Goal: Entertainment & Leisure: Consume media (video, audio)

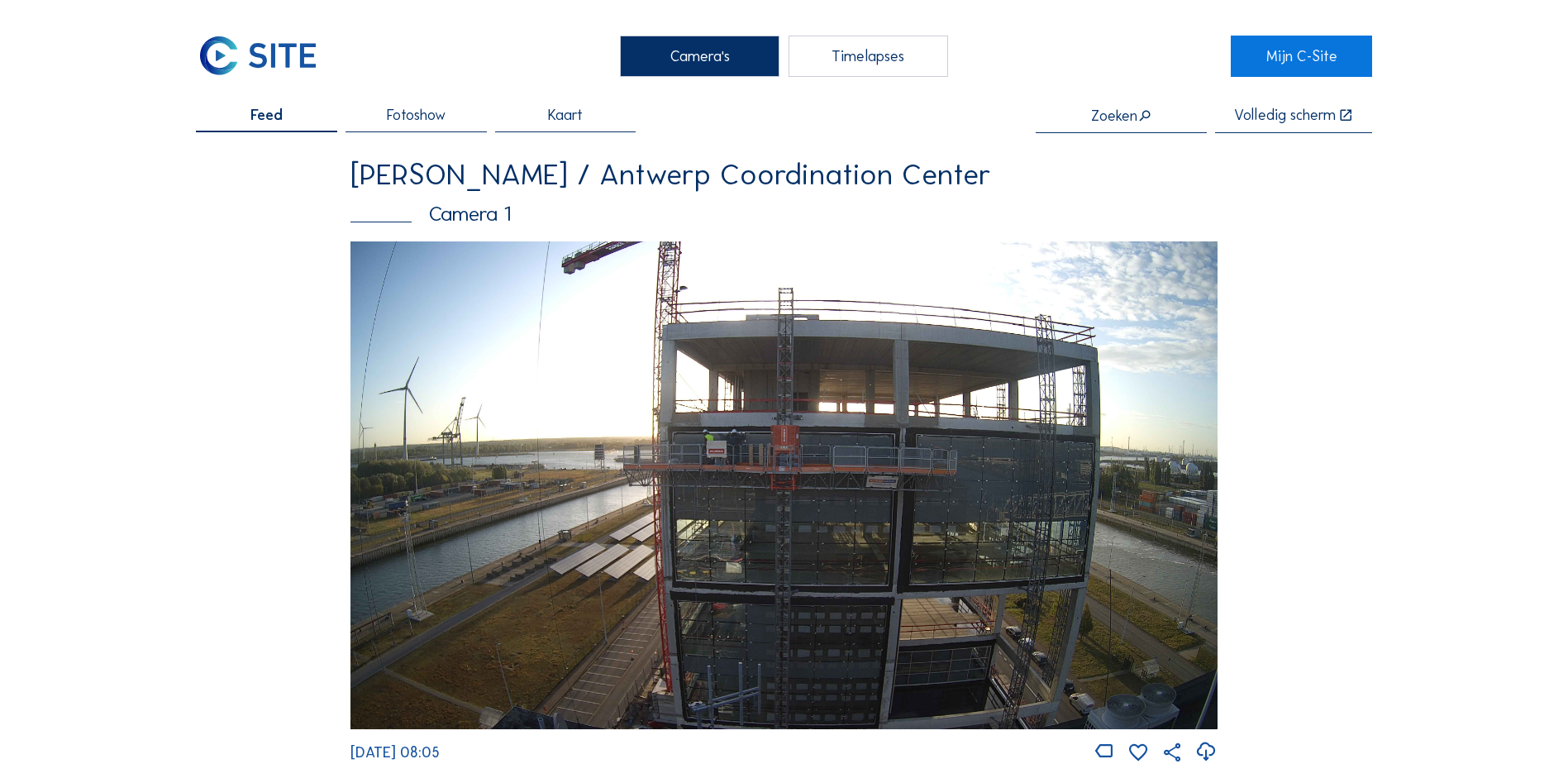
click at [848, 456] on img at bounding box center [784, 485] width 867 height 487
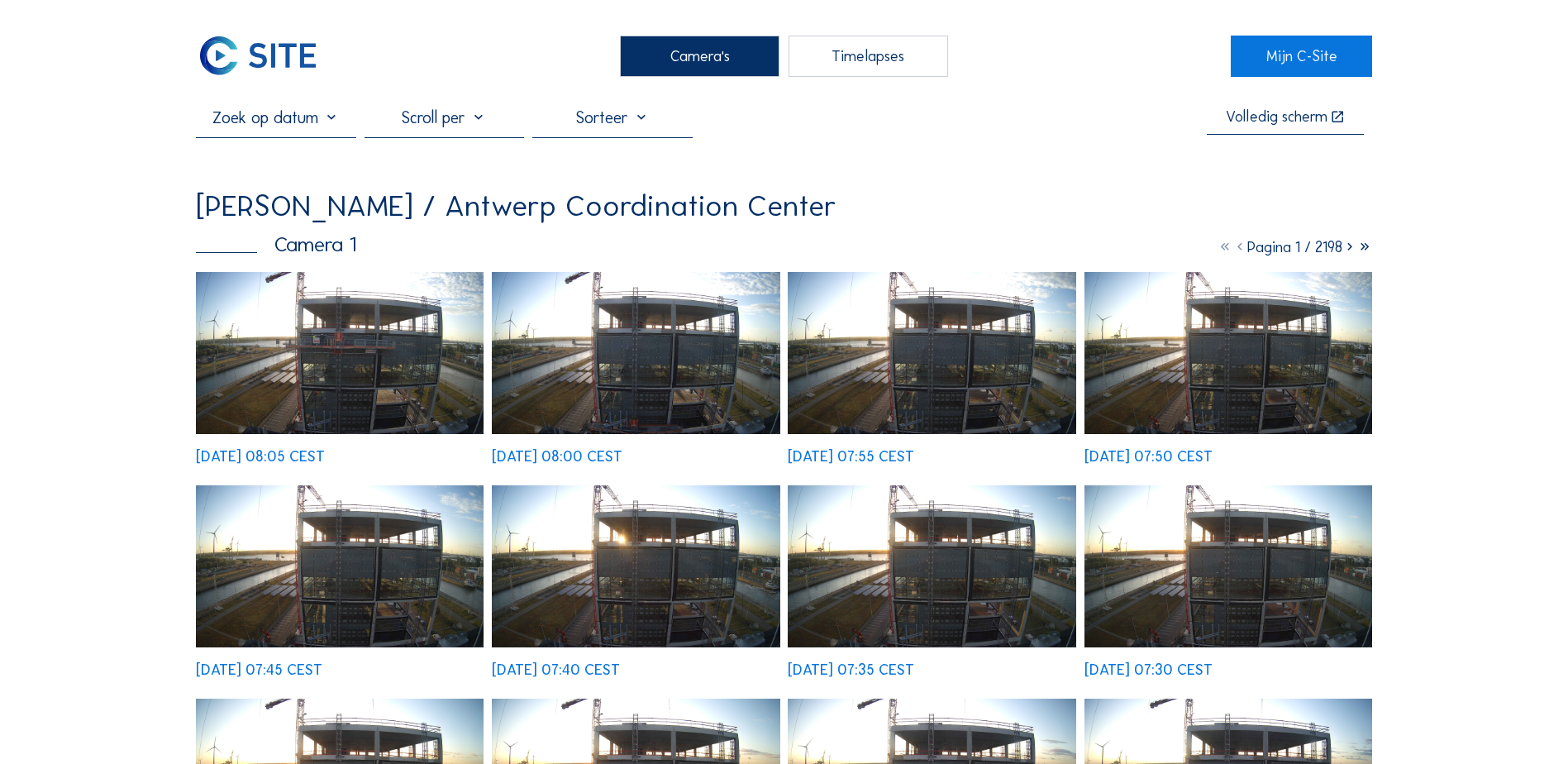
click at [414, 312] on img at bounding box center [340, 353] width 288 height 162
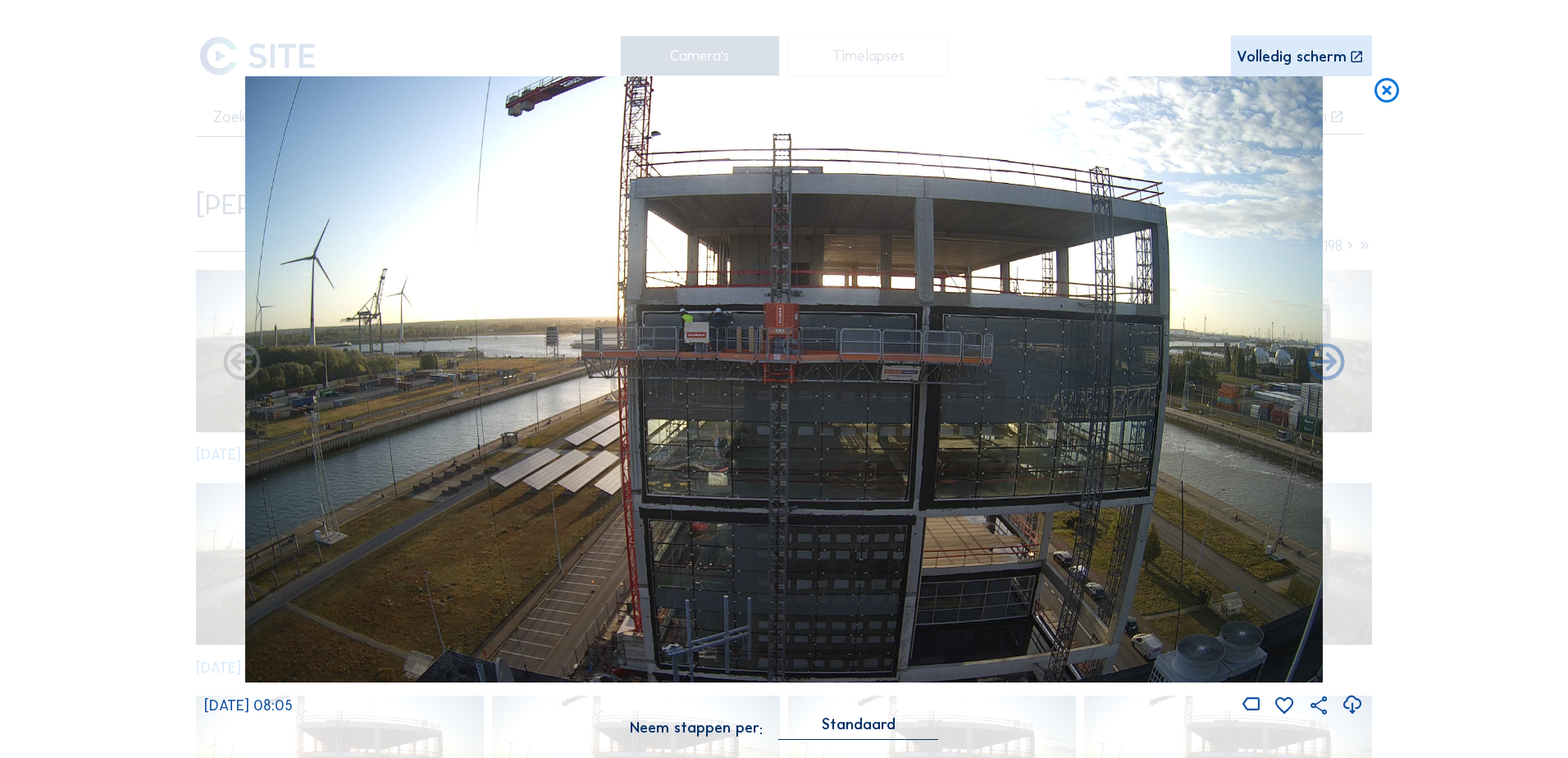
click at [1383, 96] on icon at bounding box center [1386, 91] width 29 height 30
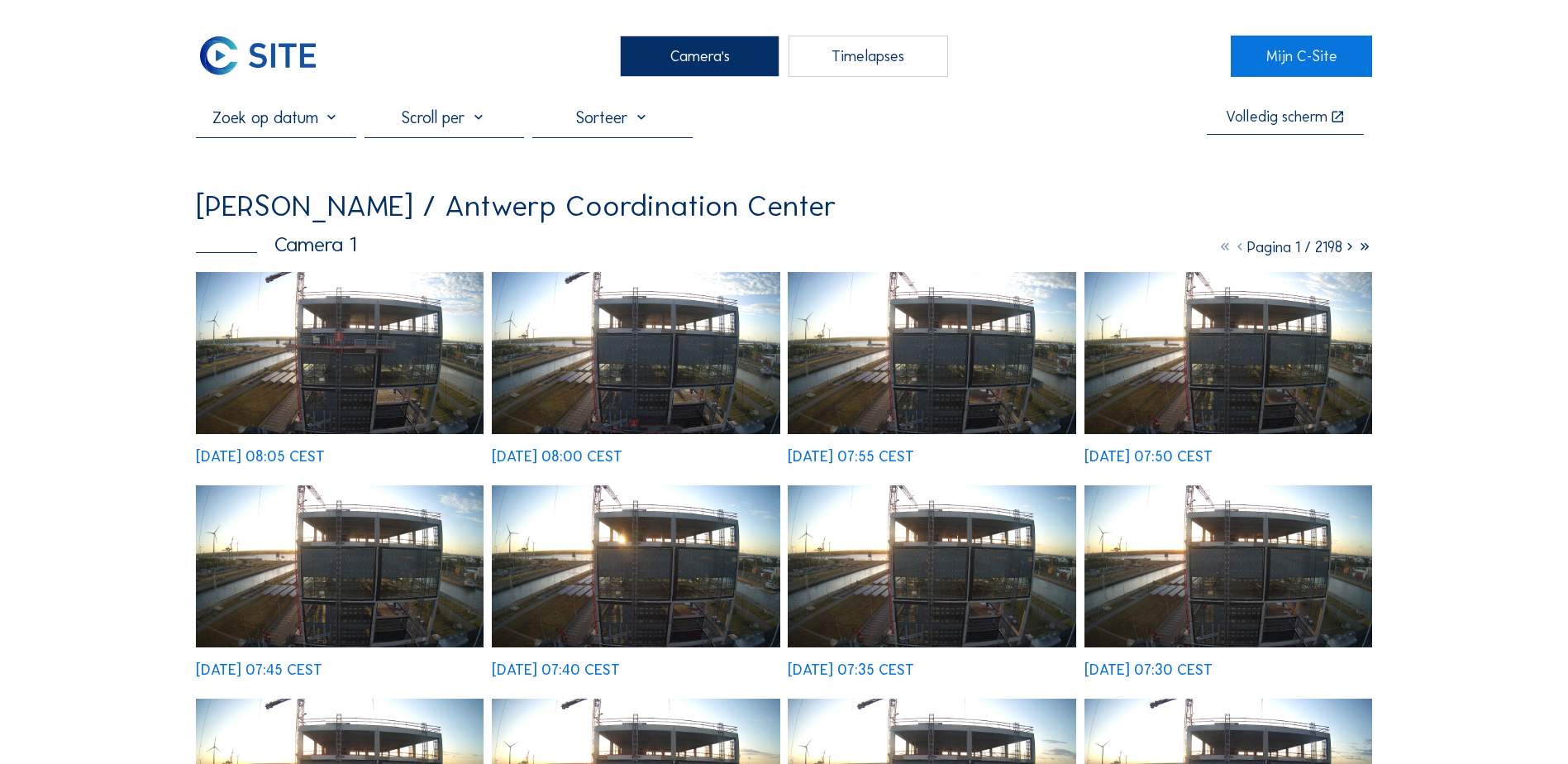
click at [889, 68] on div "Timelapses" at bounding box center [869, 56] width 159 height 41
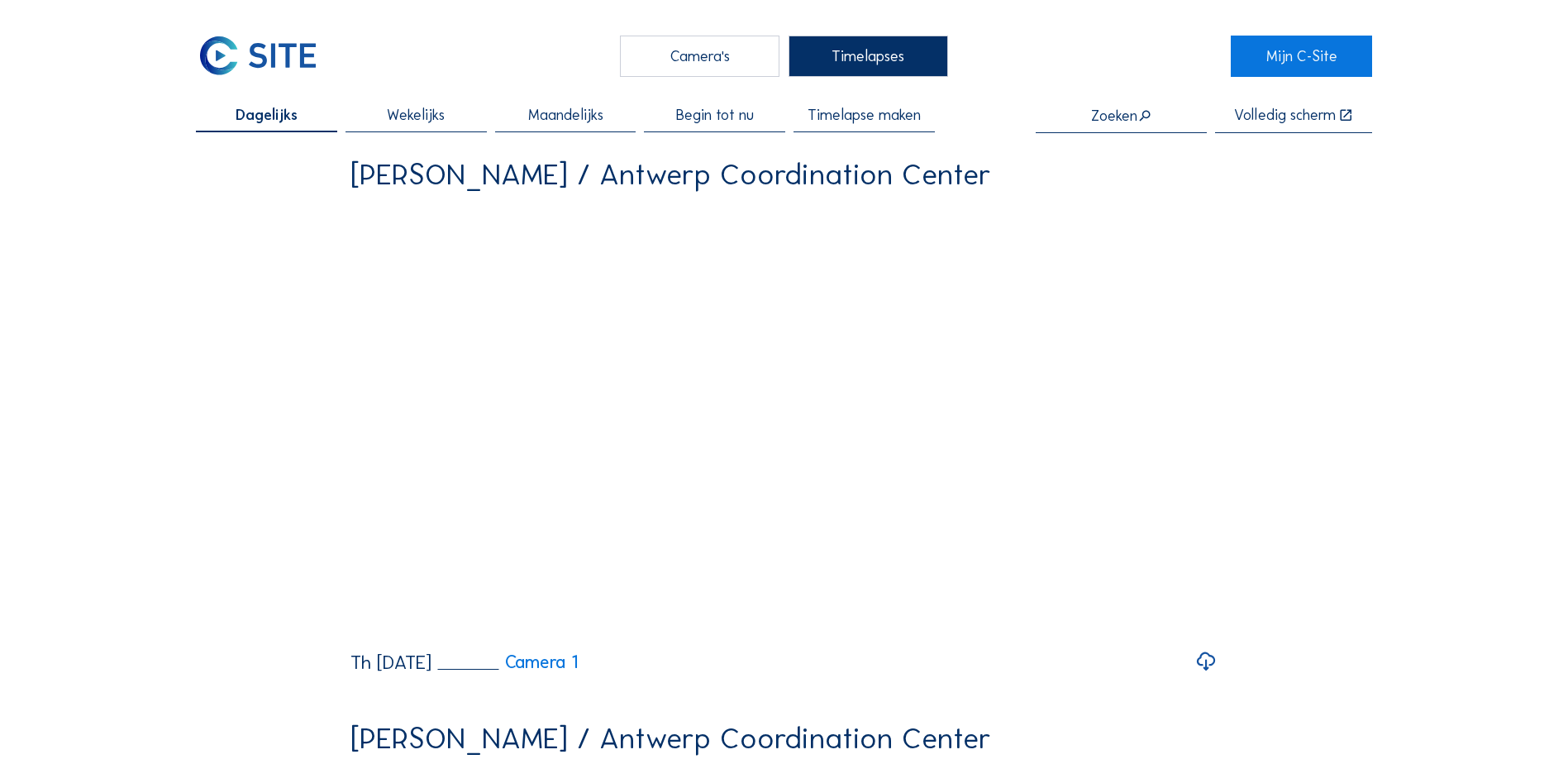
click at [425, 112] on span "Wekelijks" at bounding box center [415, 115] width 58 height 15
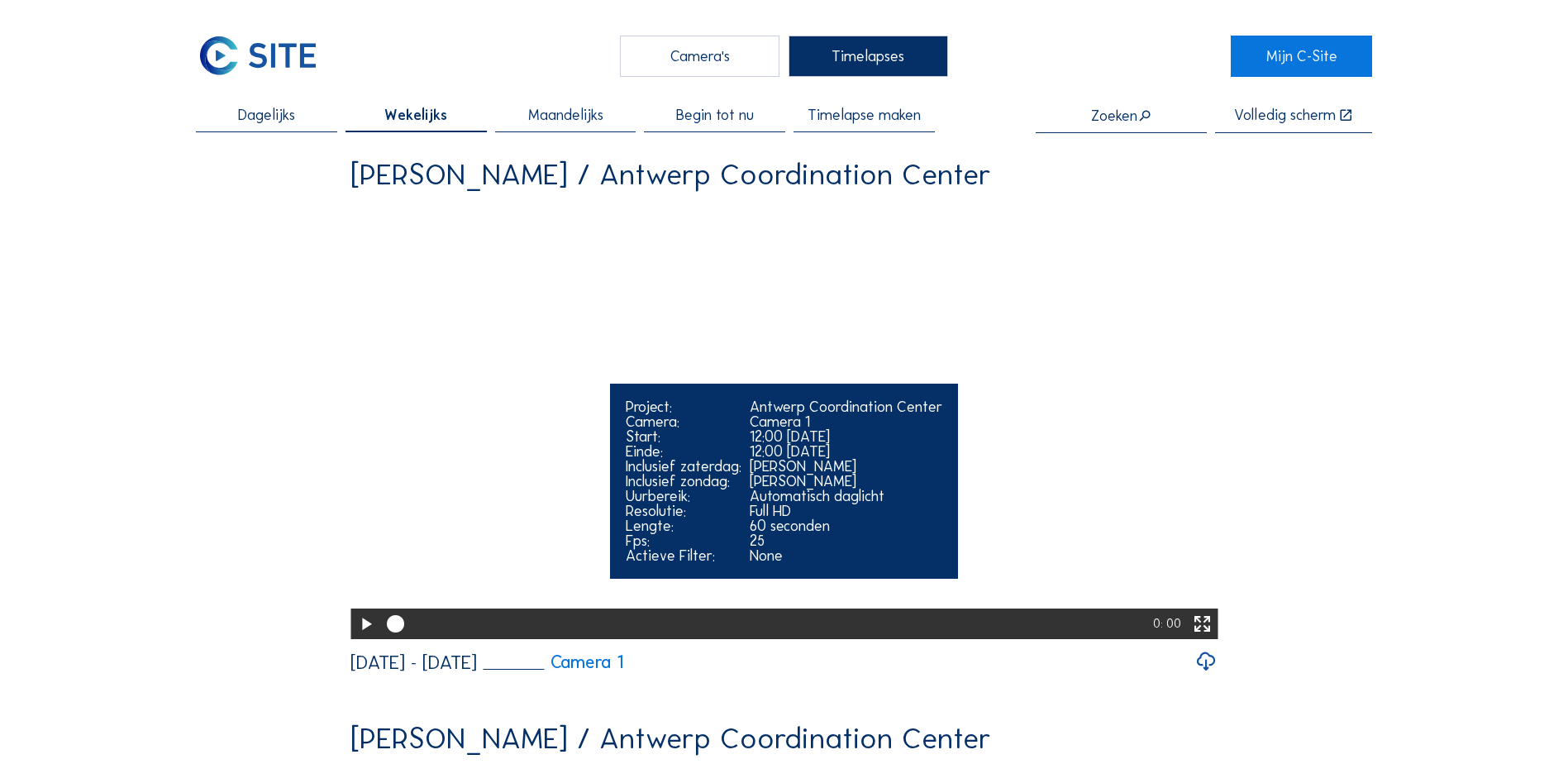
click at [363, 638] on icon at bounding box center [366, 625] width 21 height 26
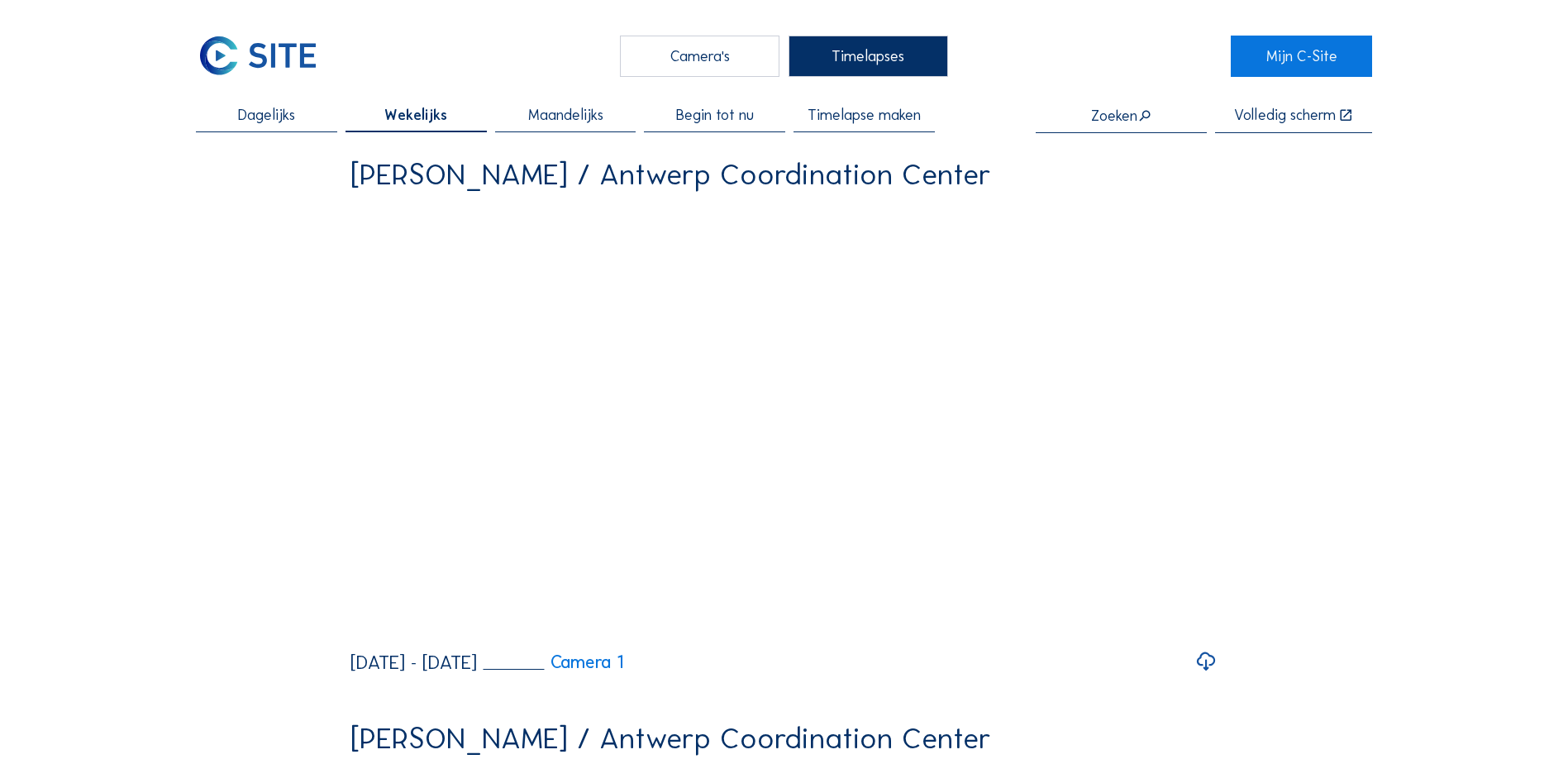
click at [563, 110] on span "Maandelijks" at bounding box center [566, 115] width 75 height 15
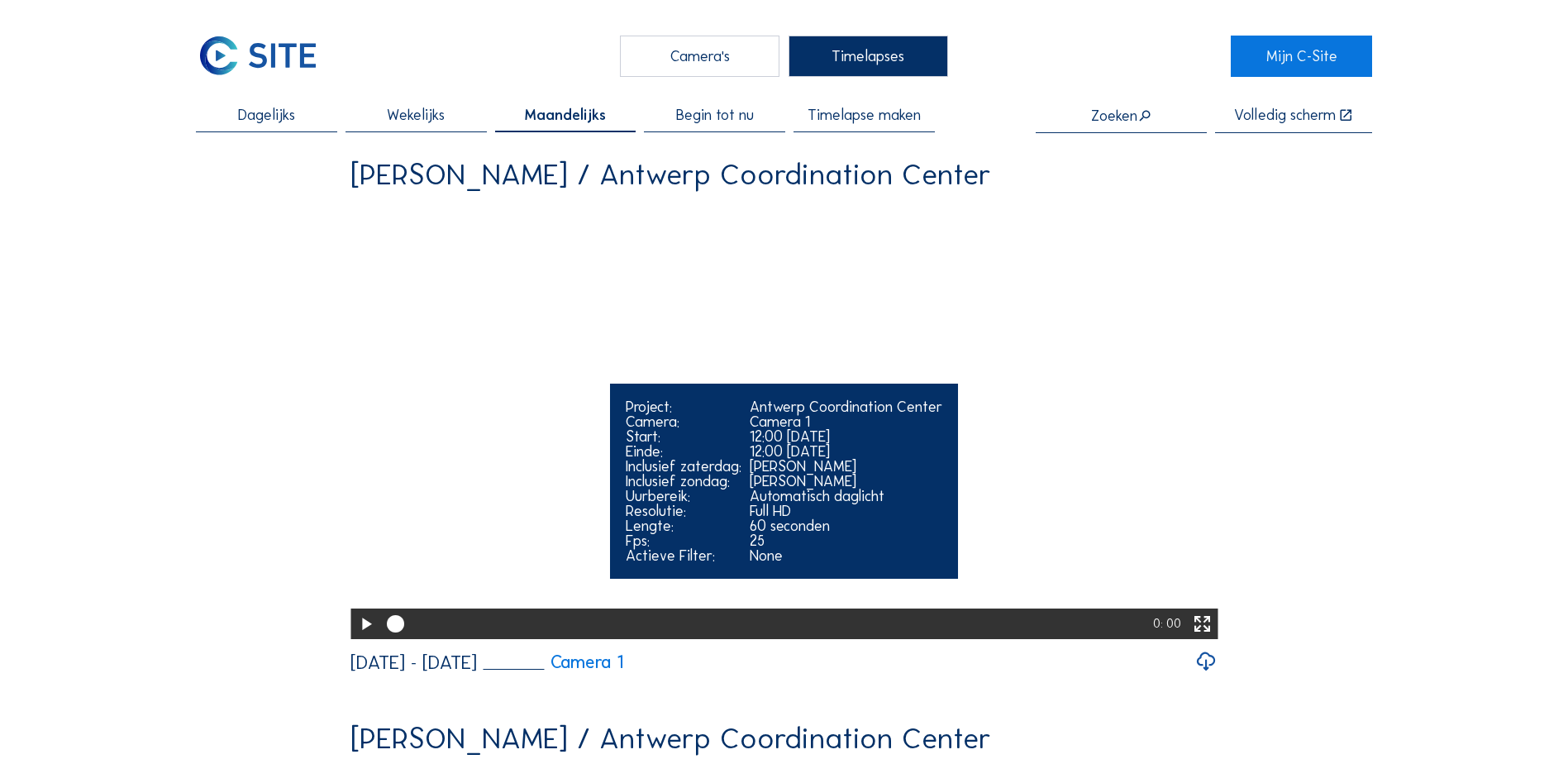
click at [356, 638] on icon at bounding box center [366, 625] width 21 height 26
